Goal: Task Accomplishment & Management: Complete application form

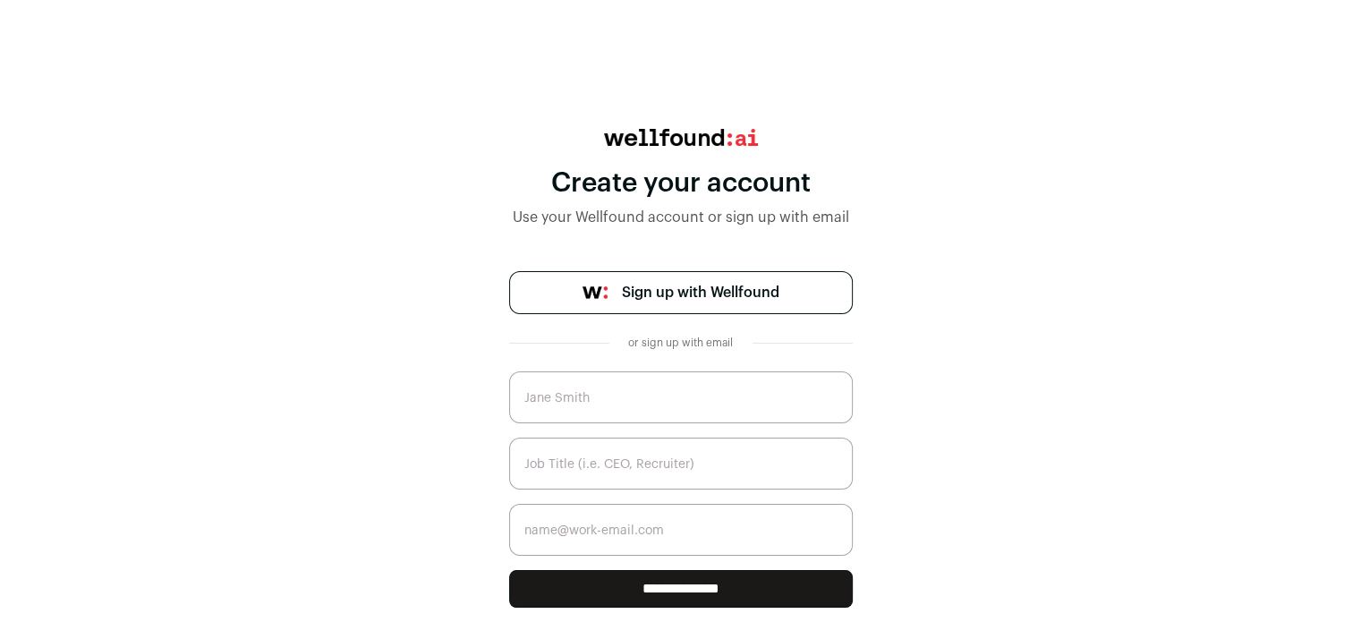
click at [593, 400] on input "text" at bounding box center [681, 397] width 344 height 52
type input "Ashley Styles"
click at [661, 460] on input "text" at bounding box center [681, 464] width 344 height 52
type input "Sales & Customer Service Specialist"
click at [738, 524] on input "email" at bounding box center [681, 530] width 344 height 52
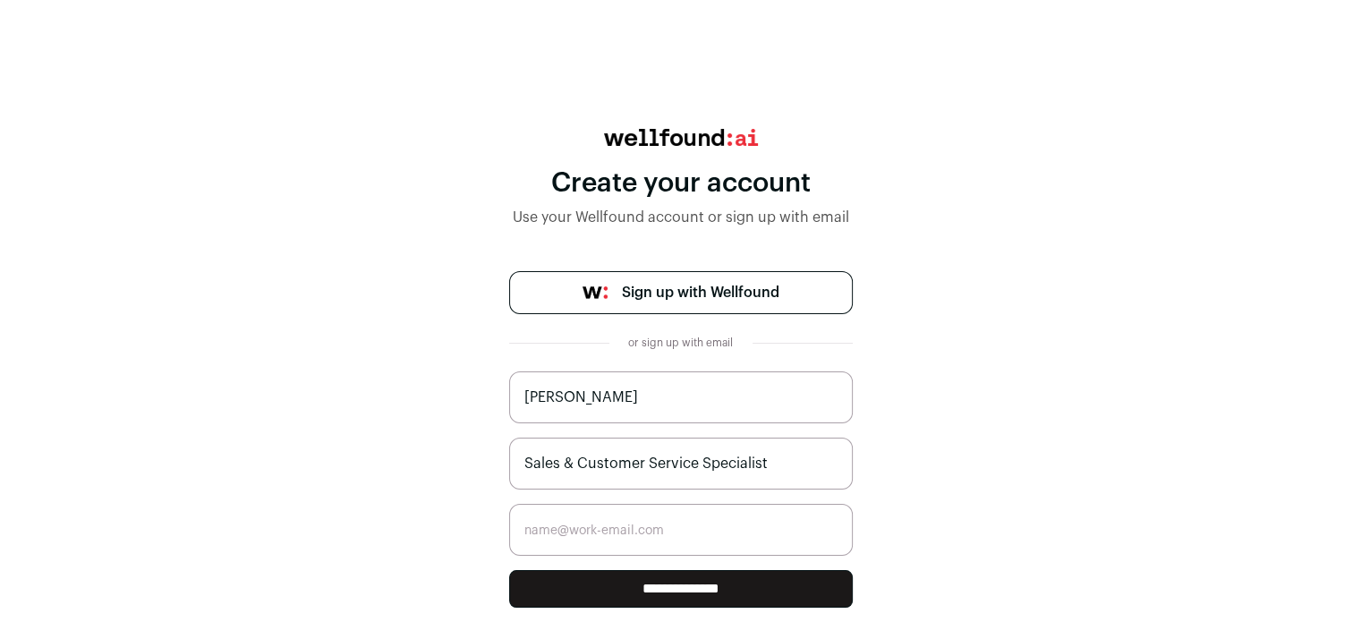
type input "ashleystyles7@gmail.com"
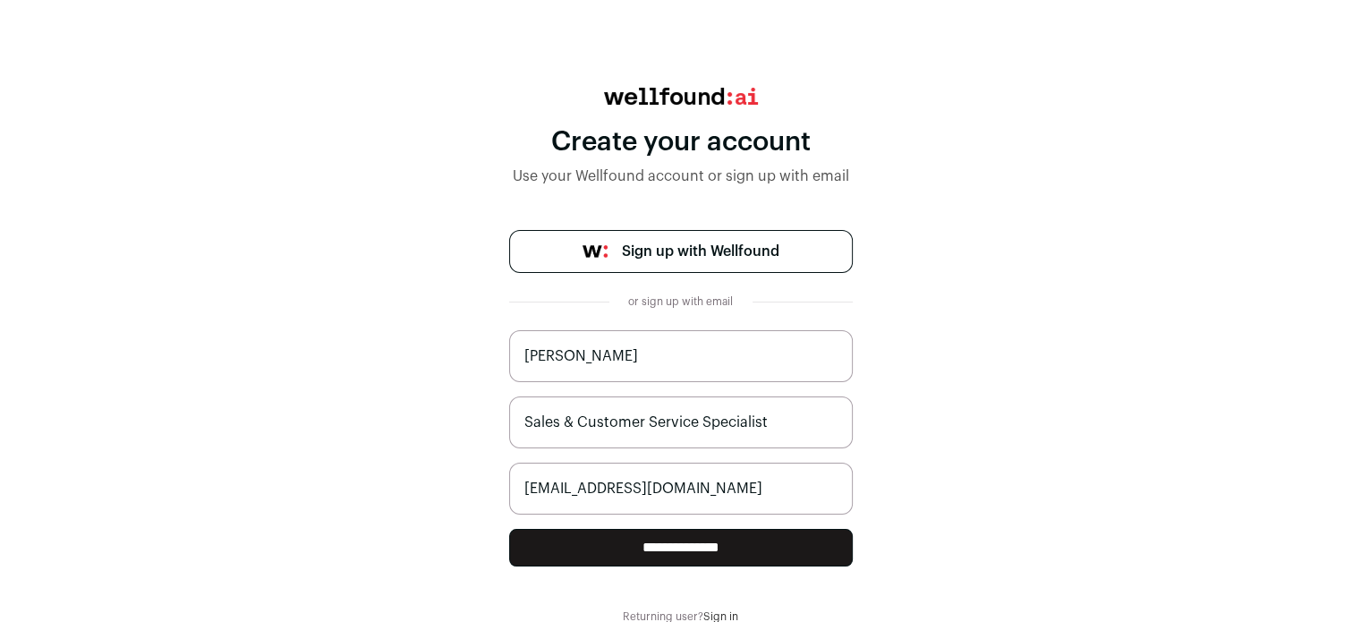
click at [808, 546] on input "**********" at bounding box center [681, 548] width 344 height 38
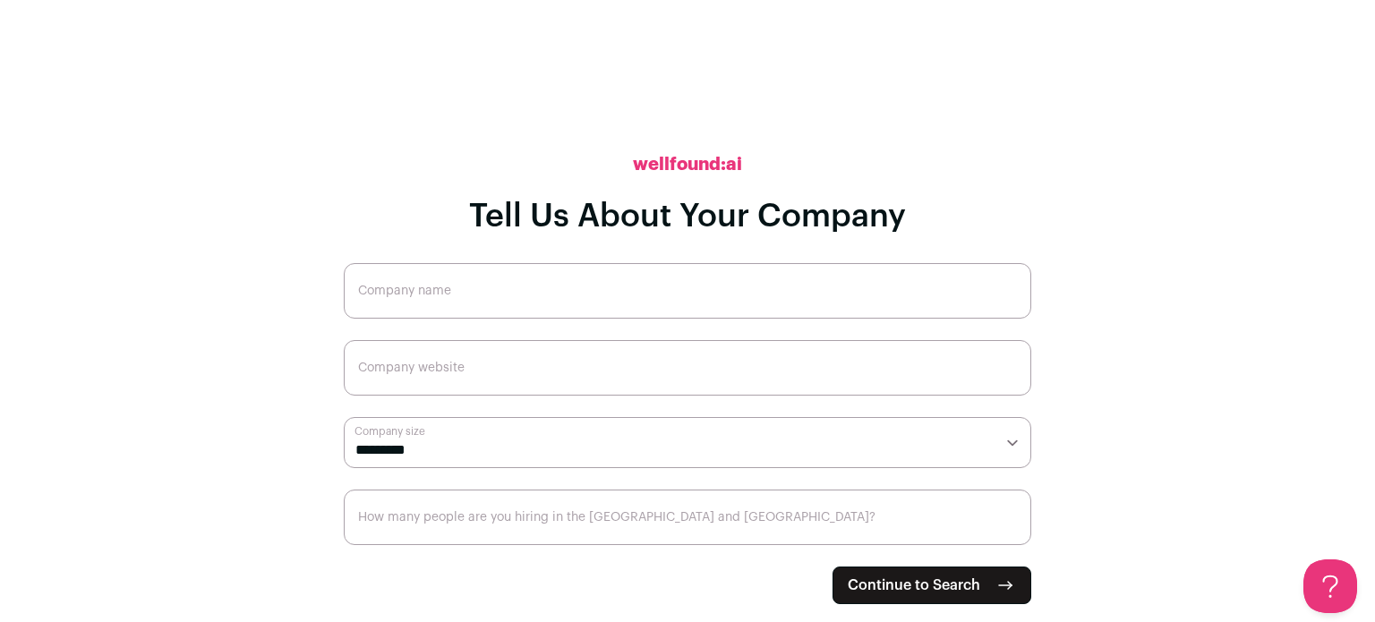
click at [629, 289] on input "Company name" at bounding box center [687, 290] width 687 height 55
click at [937, 583] on span "Continue to Search" at bounding box center [914, 585] width 132 height 21
